Goal: Information Seeking & Learning: Learn about a topic

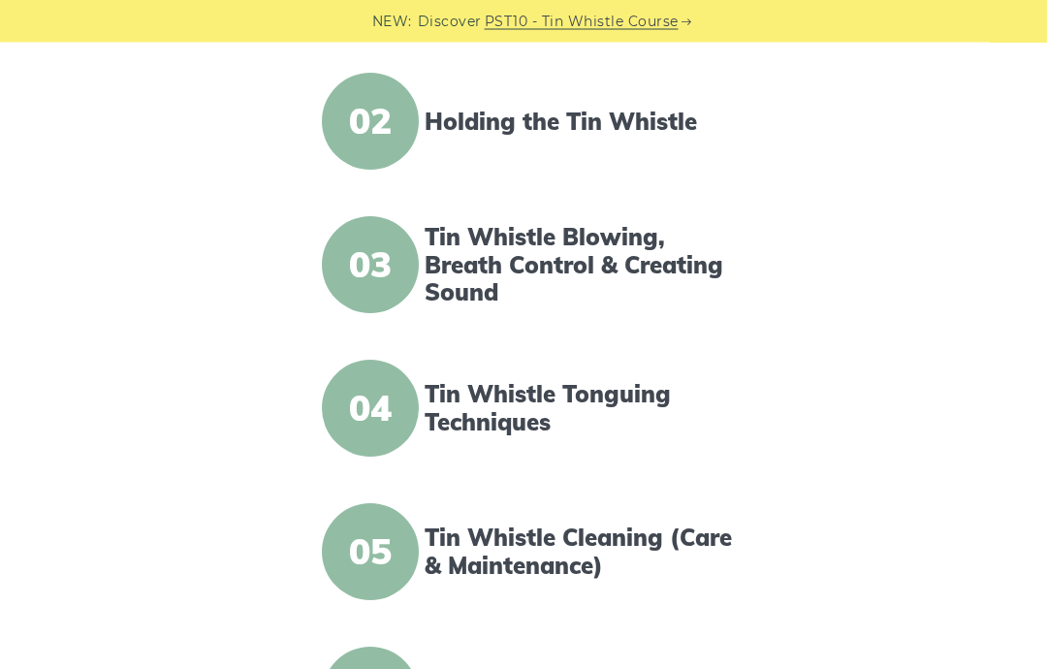
scroll to position [624, 0]
click at [387, 400] on span "04" at bounding box center [370, 410] width 97 height 97
click at [362, 416] on span "04" at bounding box center [370, 410] width 97 height 97
click at [526, 393] on link "Tin Whistle Tonguing Techniques" at bounding box center [580, 410] width 310 height 56
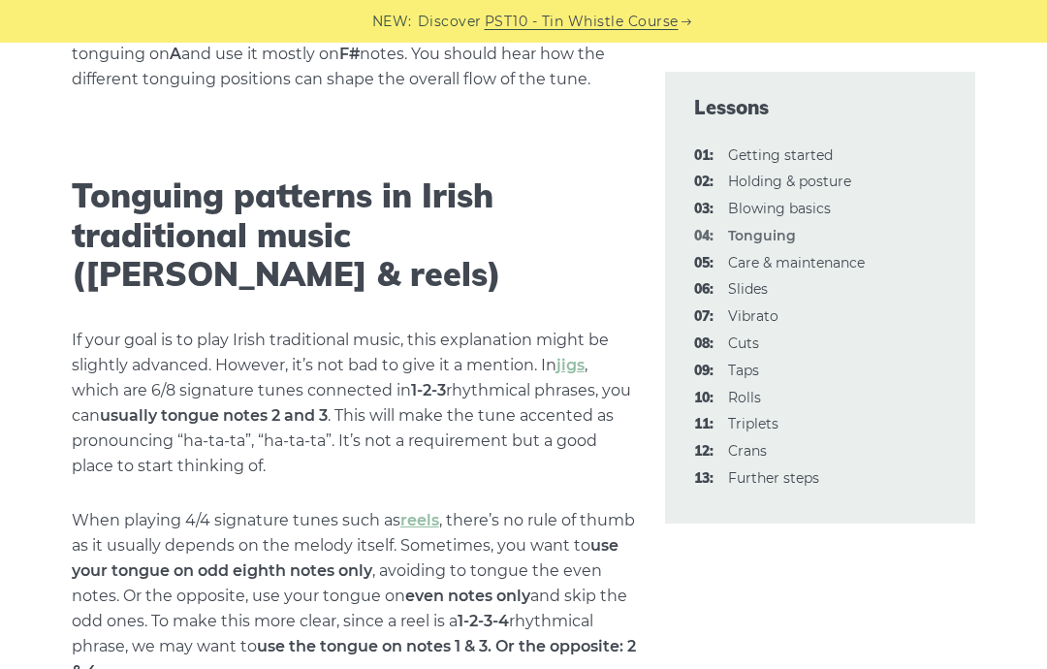
scroll to position [4820, 0]
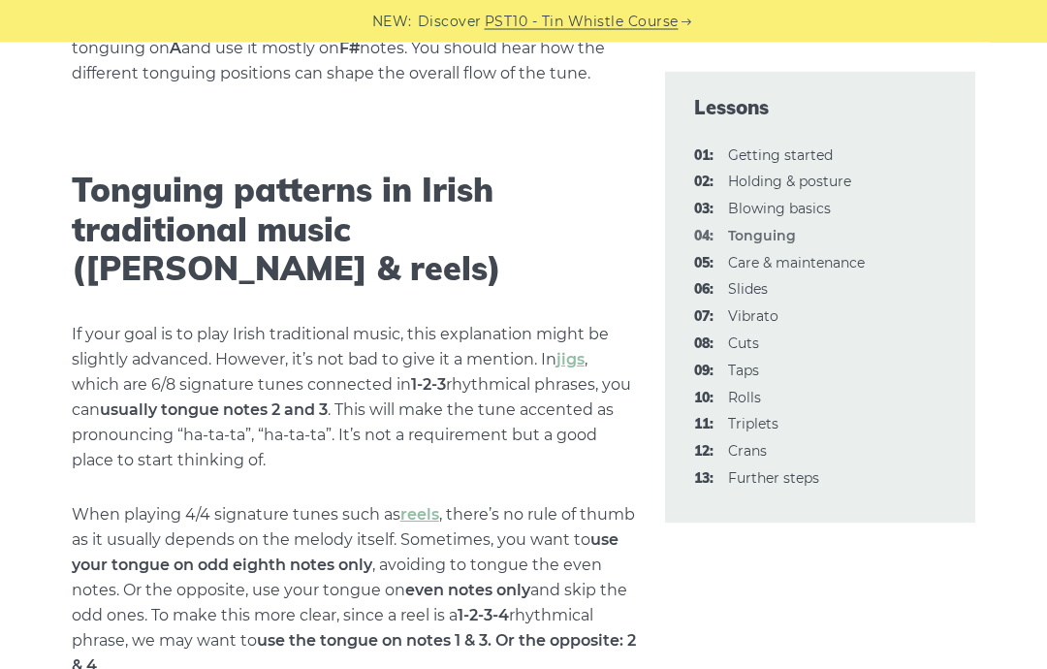
click at [429, 506] on link "reels" at bounding box center [419, 515] width 39 height 18
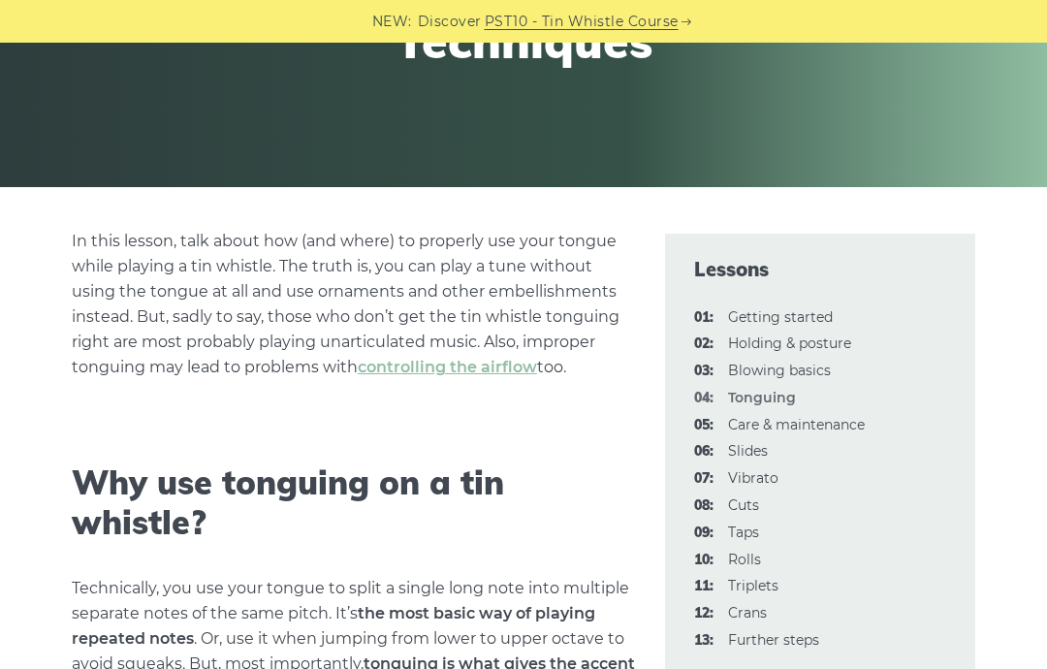
scroll to position [313, 0]
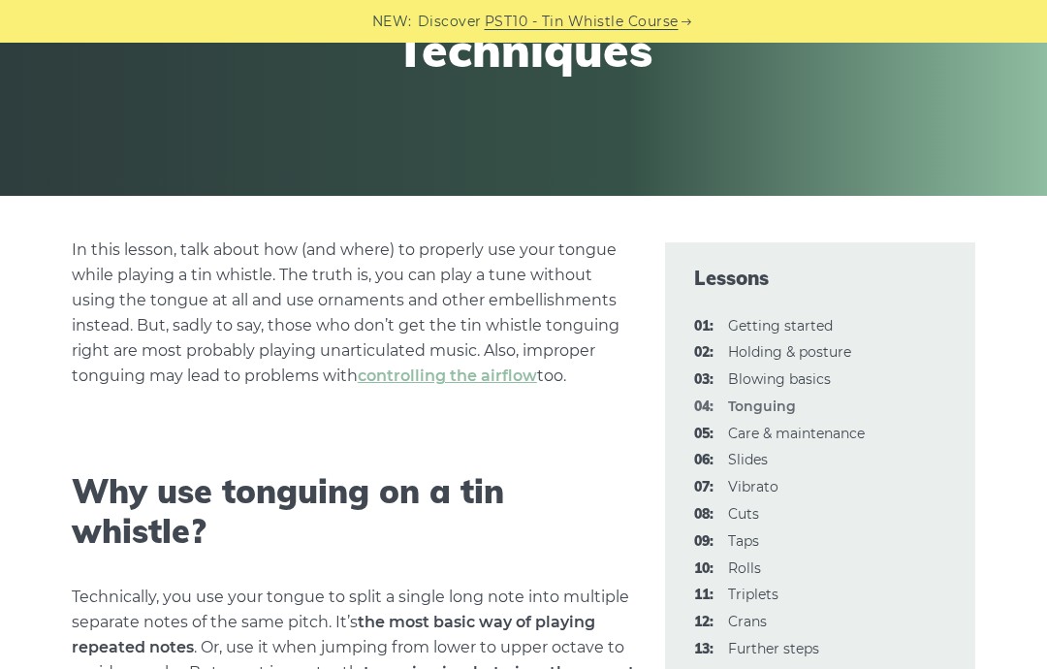
click at [448, 373] on link "controlling the airflow" at bounding box center [447, 376] width 179 height 18
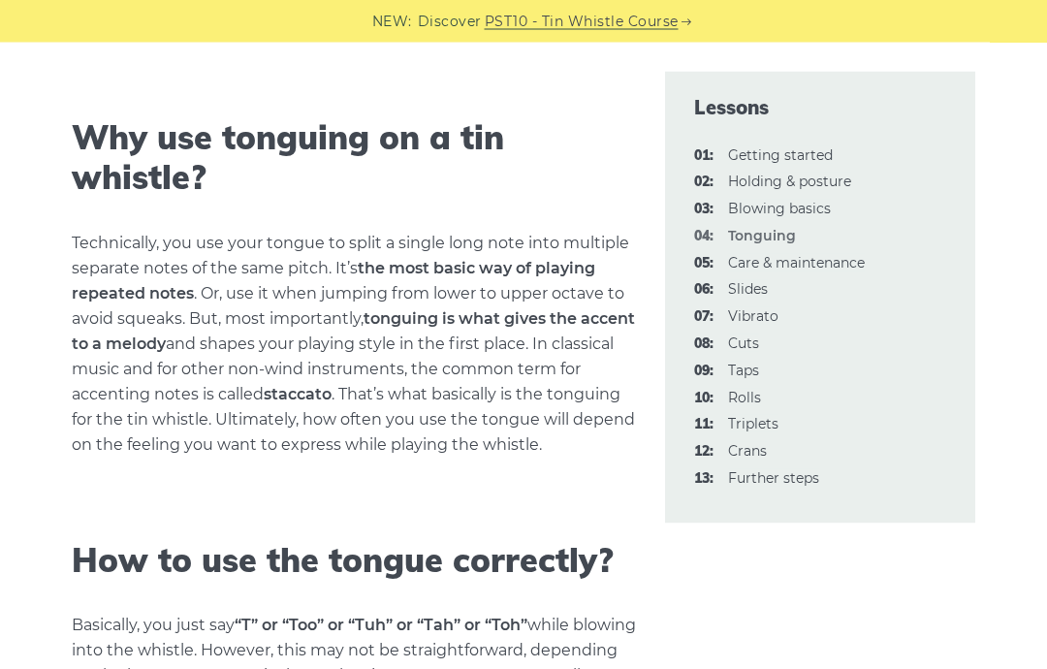
scroll to position [668, 0]
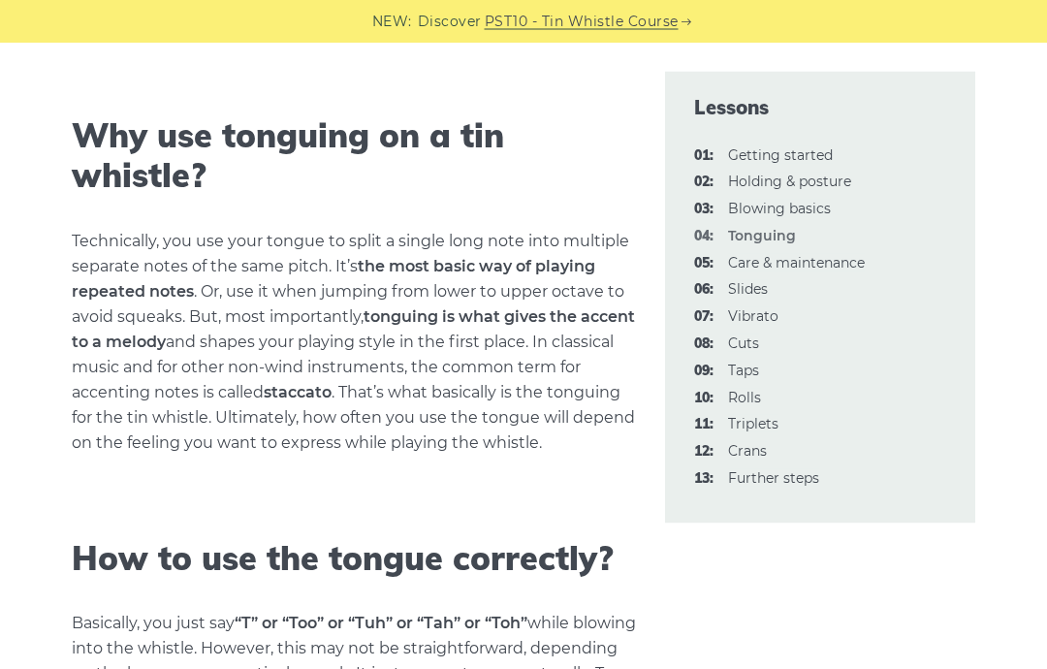
click at [814, 254] on link "05: Care & maintenance" at bounding box center [796, 262] width 137 height 17
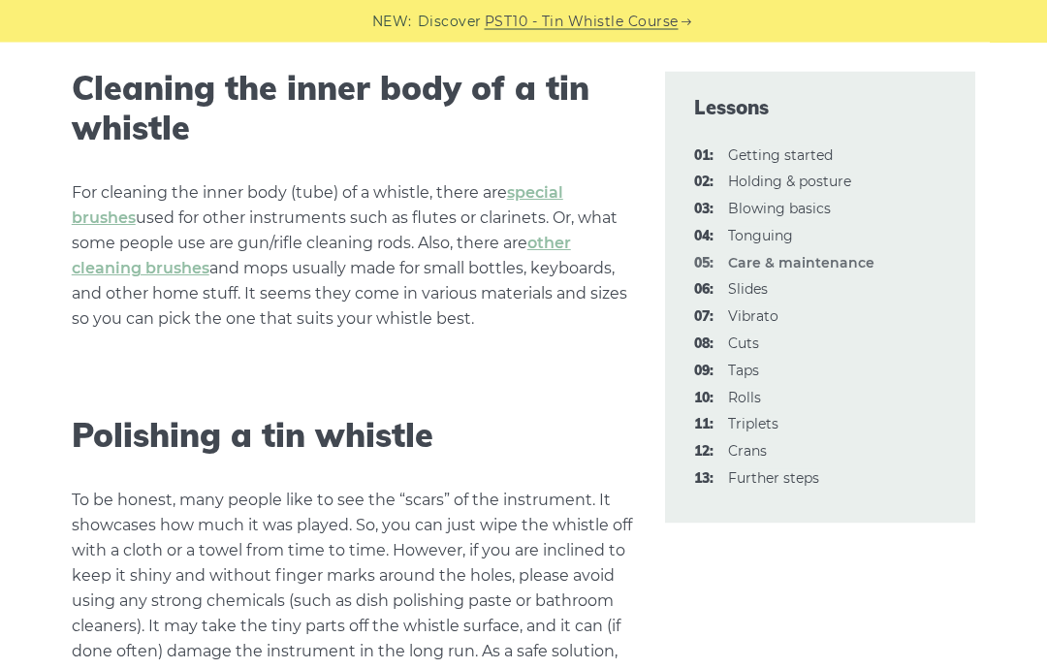
scroll to position [1720, 0]
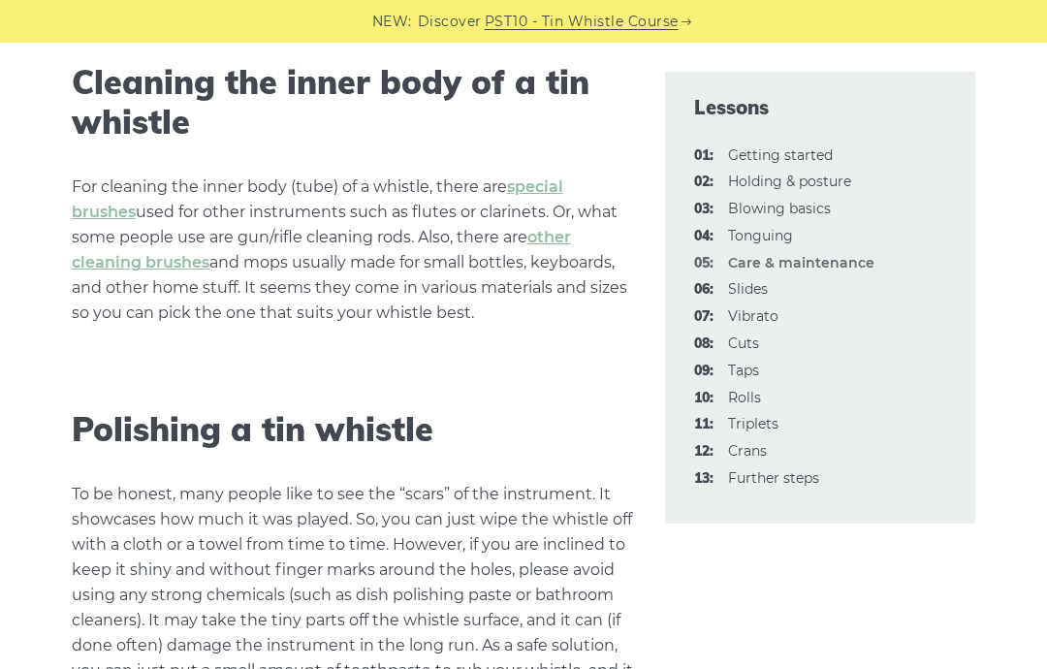
click at [563, 181] on link "special brushes" at bounding box center [318, 199] width 492 height 44
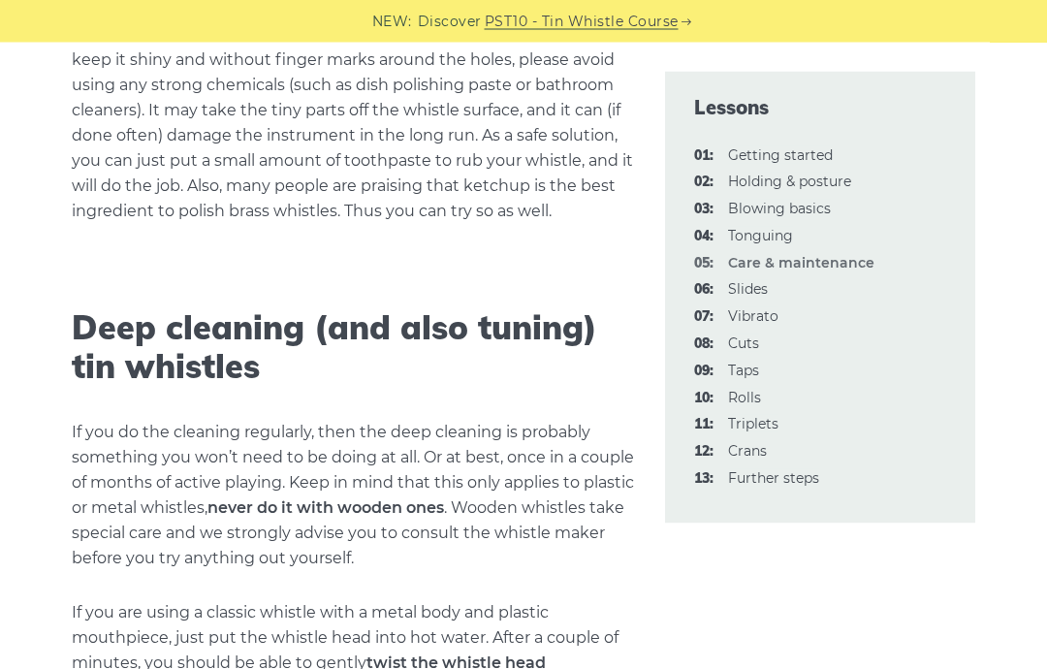
scroll to position [2233, 0]
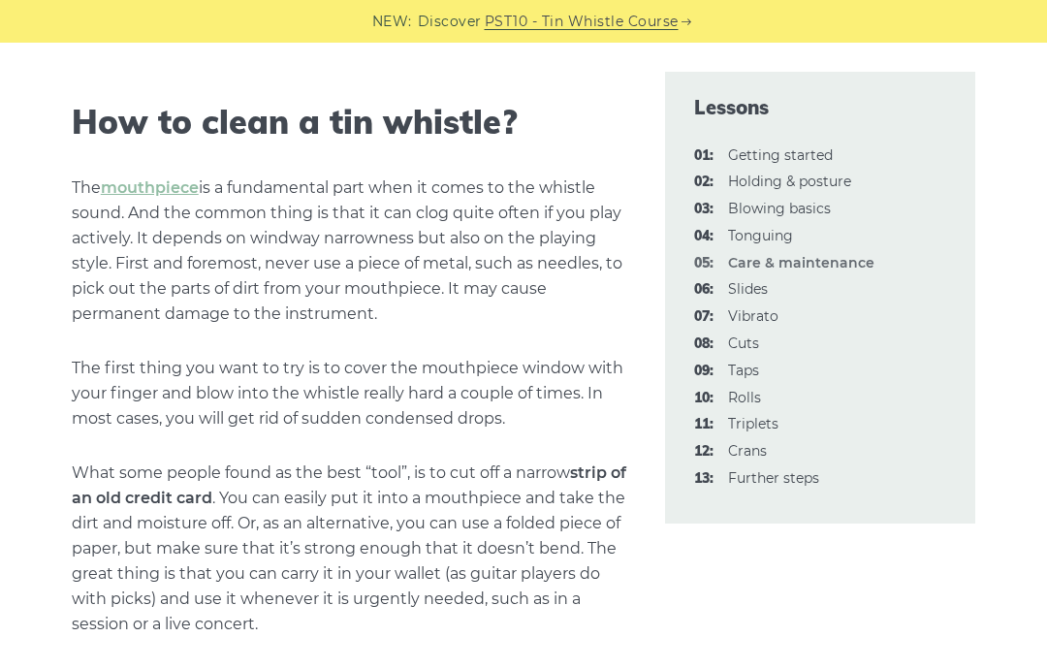
scroll to position [708, 0]
click at [151, 194] on link "mouthpiece" at bounding box center [150, 187] width 98 height 18
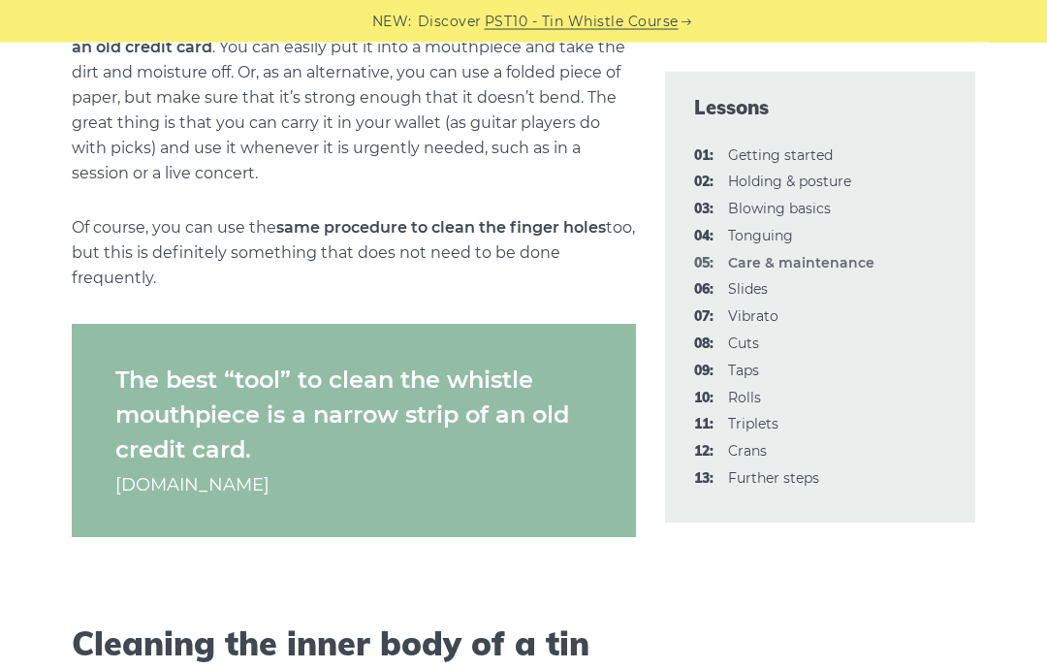
scroll to position [1159, 0]
click at [743, 281] on link "06: Slides" at bounding box center [748, 288] width 40 height 17
click at [753, 233] on link "04: Tonguing" at bounding box center [760, 235] width 65 height 17
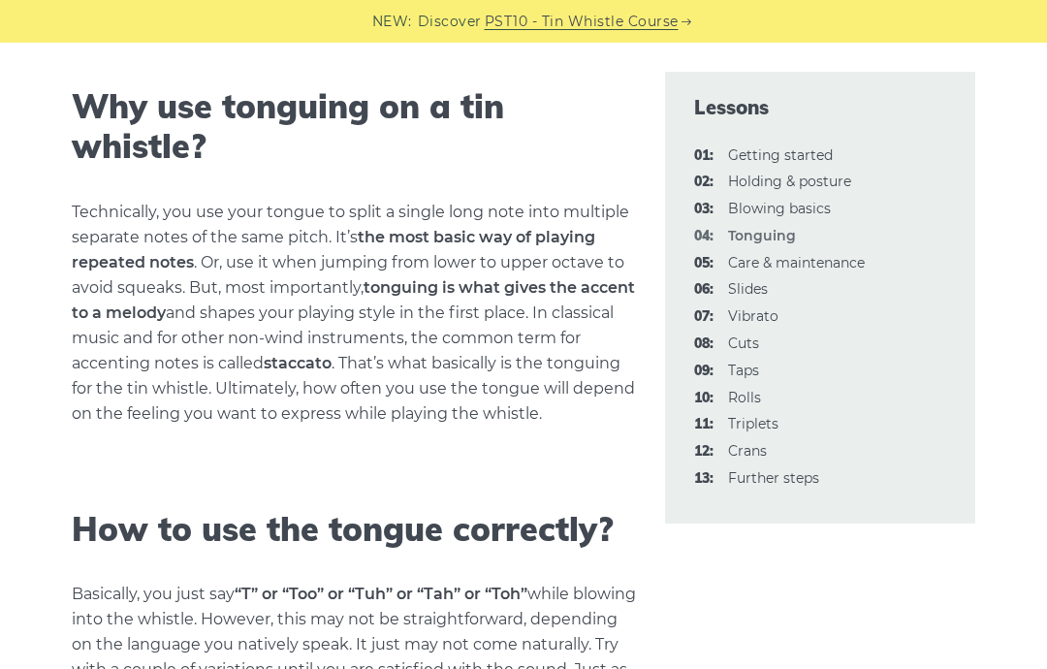
scroll to position [695, 0]
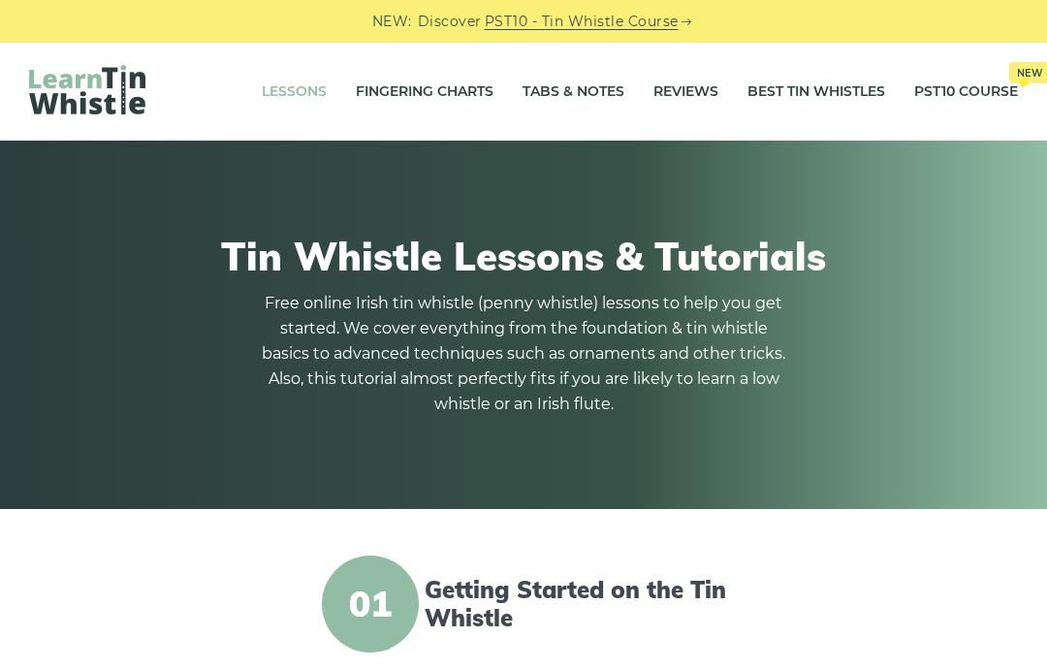
click at [578, 94] on link "Tabs & Notes" at bounding box center [574, 92] width 102 height 48
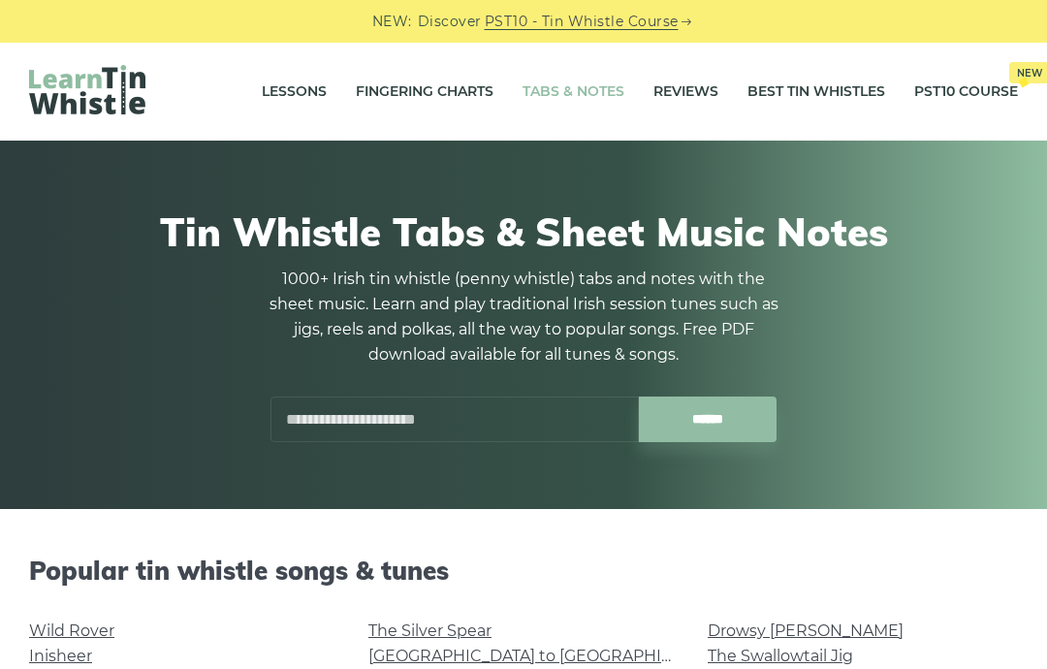
click at [377, 412] on input "text" at bounding box center [455, 420] width 368 height 46
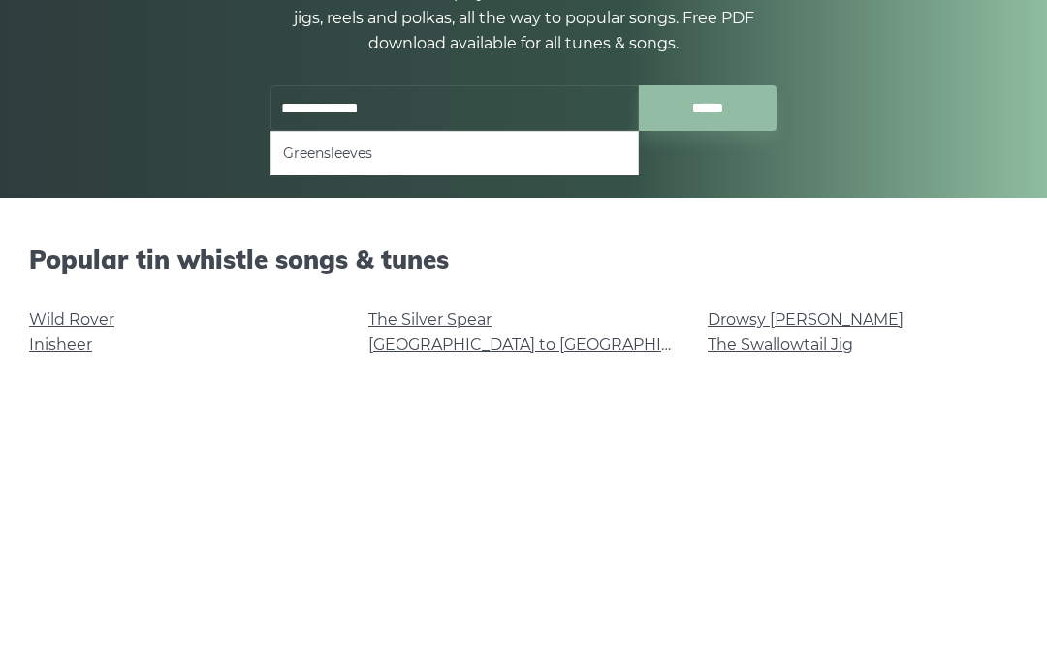
click at [710, 397] on input "******" at bounding box center [708, 420] width 139 height 46
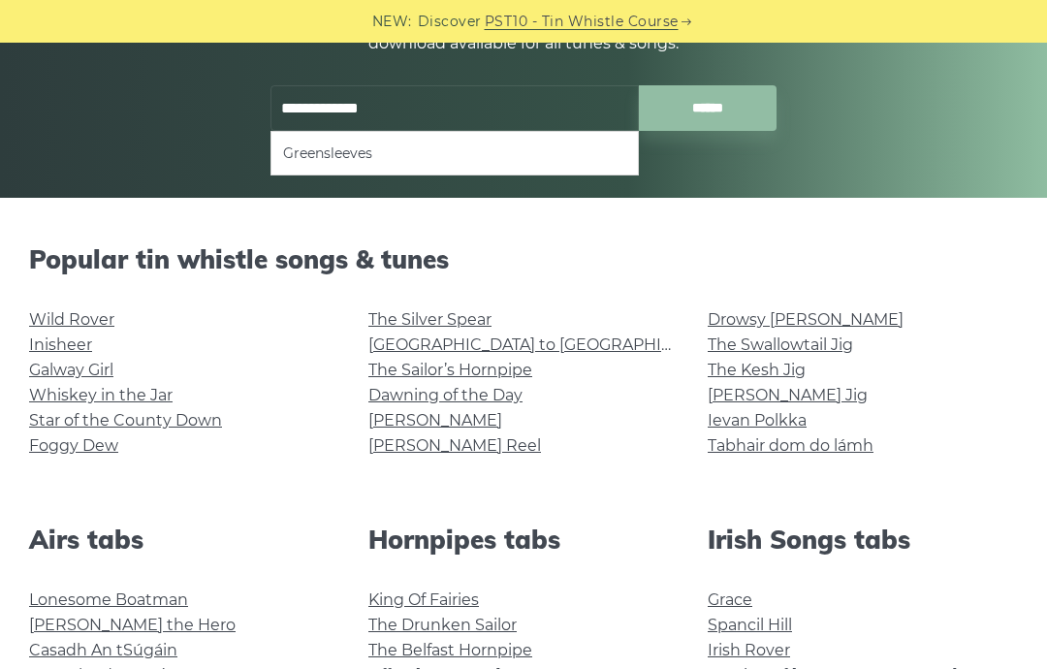
click at [721, 102] on input "******" at bounding box center [708, 108] width 139 height 46
click at [424, 134] on ul "Greensleeves" at bounding box center [455, 153] width 368 height 45
click at [399, 146] on li "Greensleeves" at bounding box center [454, 153] width 343 height 23
type input "**********"
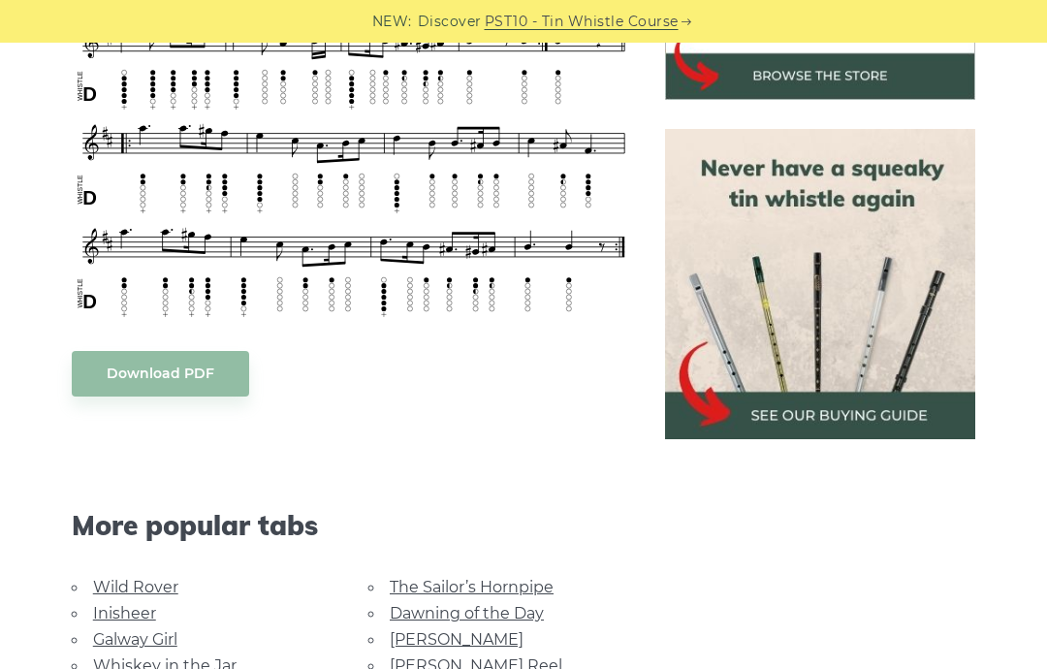
scroll to position [751, 0]
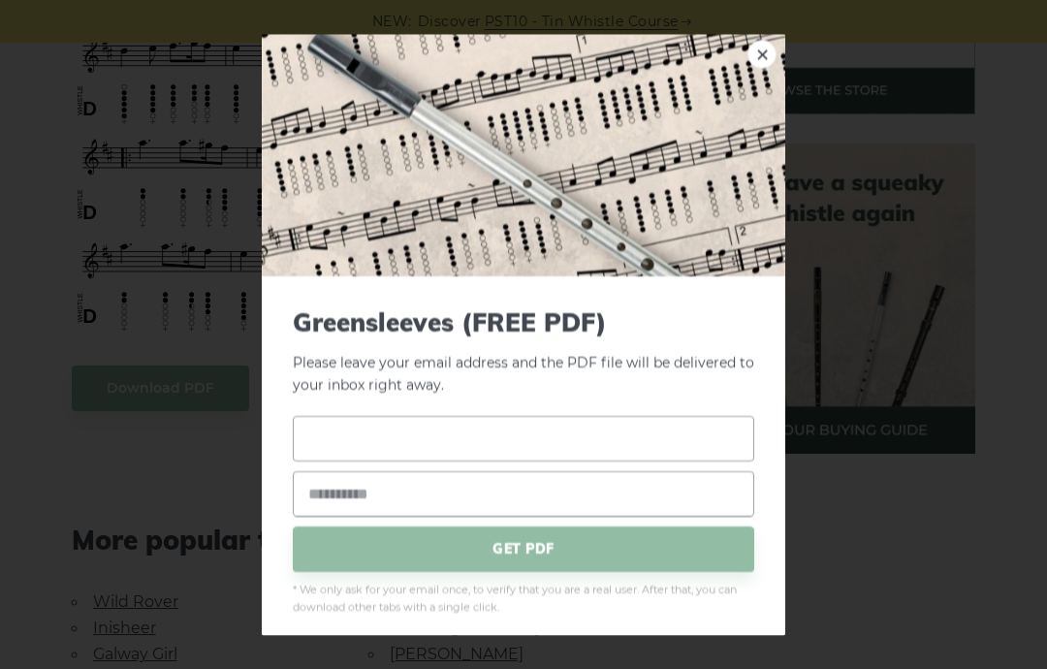
click at [529, 424] on input "text" at bounding box center [524, 438] width 462 height 46
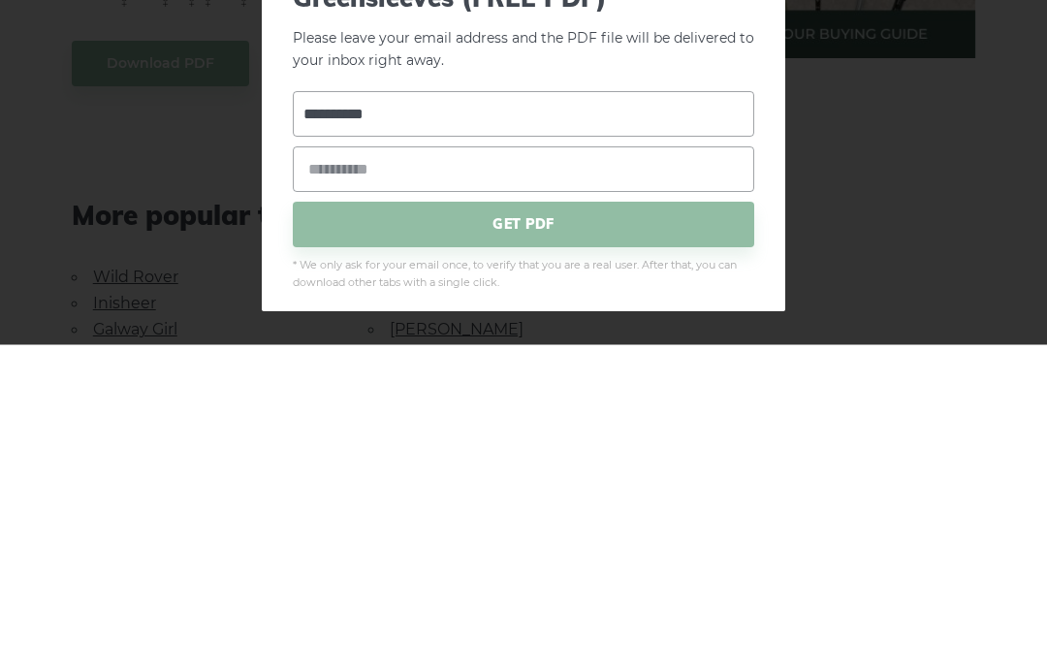
type input "**********"
click at [922, 126] on div "**********" at bounding box center [523, 334] width 1047 height 669
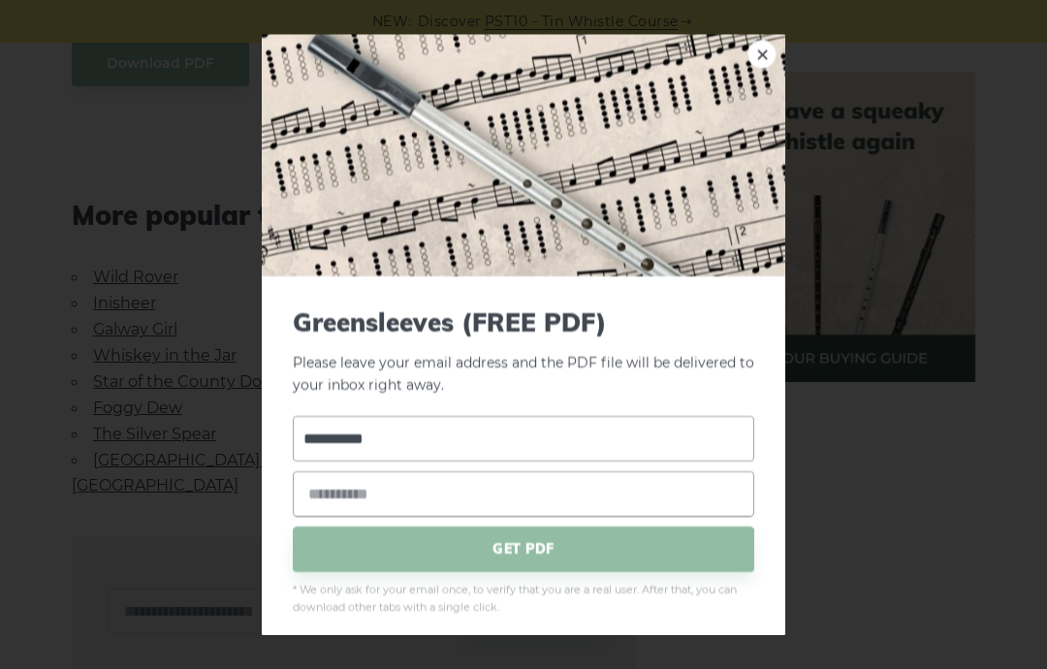
click at [758, 52] on link "×" at bounding box center [762, 54] width 29 height 29
